Goal: Information Seeking & Learning: Learn about a topic

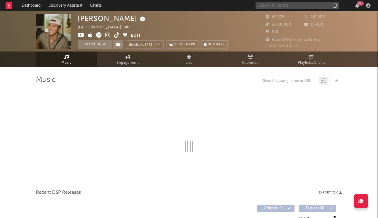
click at [301, 7] on input "text" at bounding box center [298, 5] width 84 height 7
type input "gun"
select select "6m"
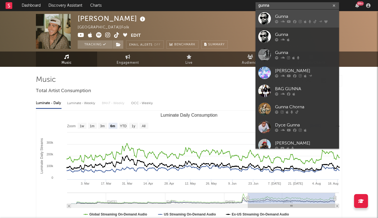
type input "gunna"
click at [289, 15] on div "Gunna" at bounding box center [305, 16] width 61 height 7
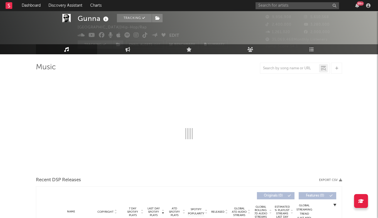
select select "6m"
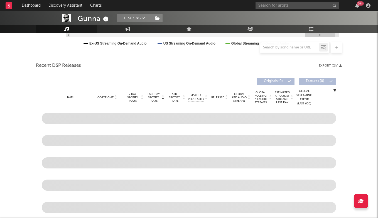
scroll to position [171, 0]
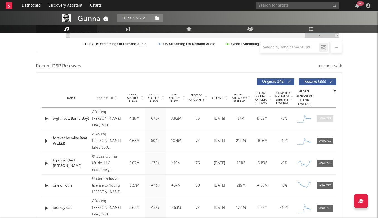
click at [327, 118] on div at bounding box center [326, 119] width 12 height 4
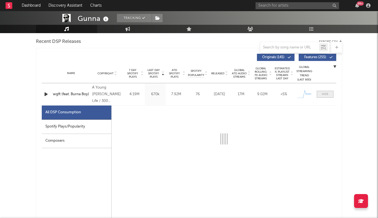
select select "1w"
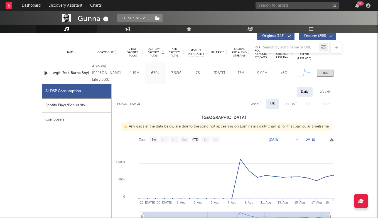
scroll to position [210, 0]
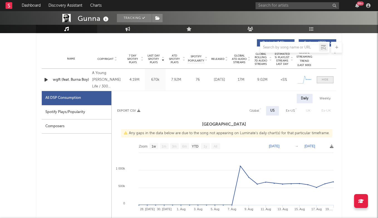
click at [330, 81] on span at bounding box center [325, 79] width 17 height 7
